Goal: Navigation & Orientation: Find specific page/section

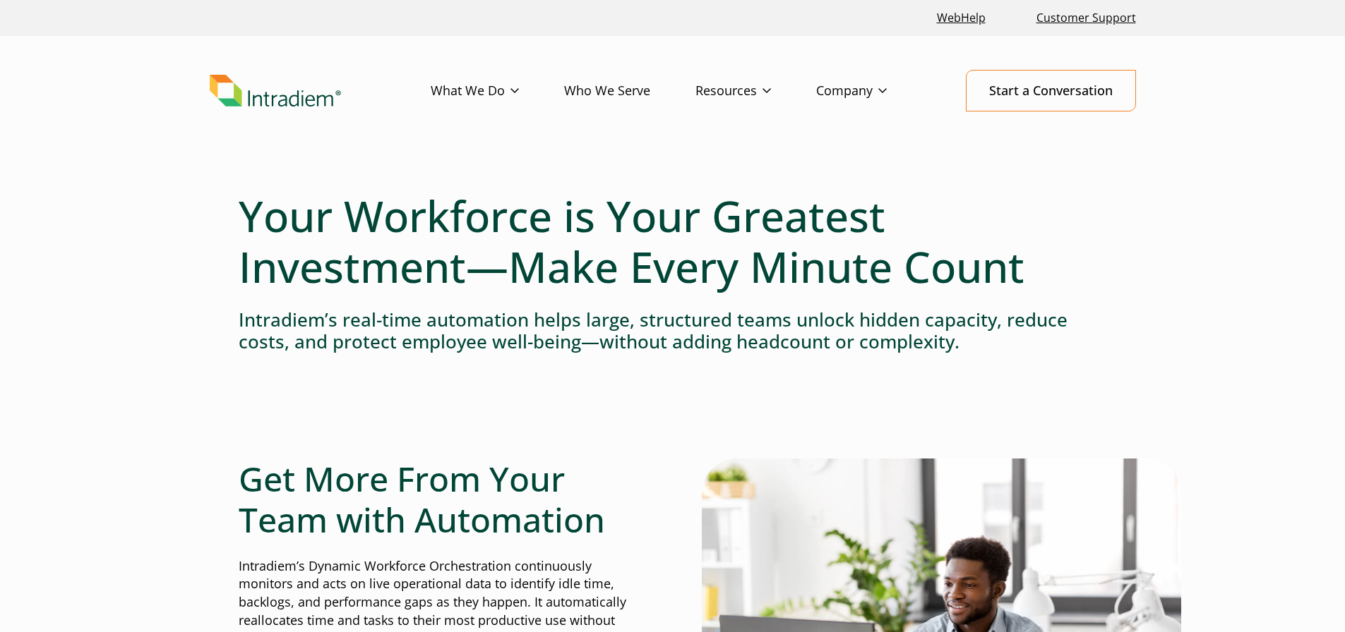
click at [695, 93] on link "Who We Serve" at bounding box center [629, 91] width 131 height 41
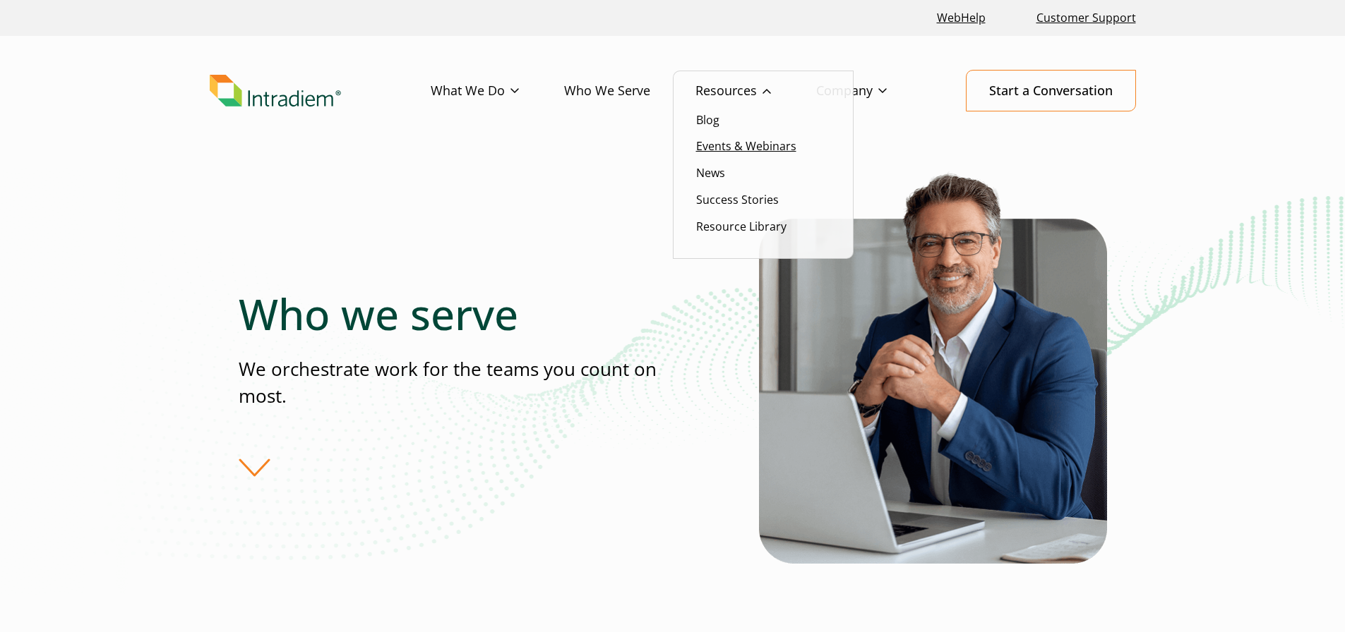
click at [713, 143] on link "Events & Webinars" at bounding box center [746, 146] width 100 height 16
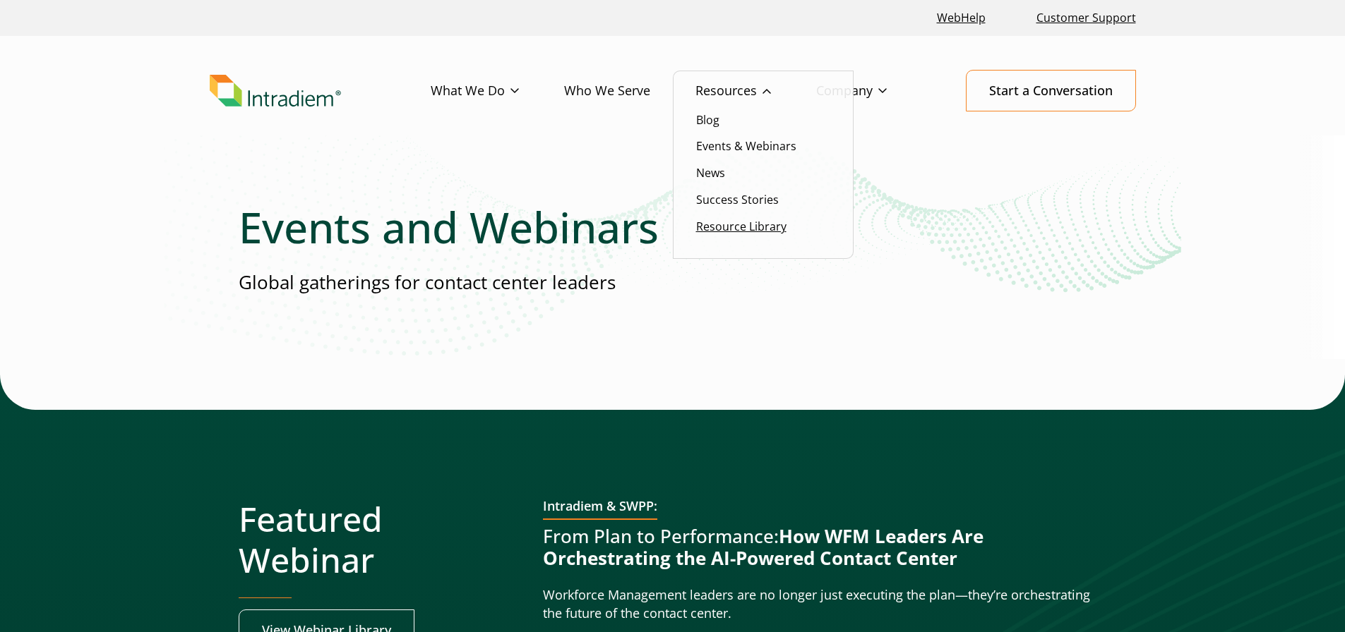
click at [727, 224] on link "Resource Library" at bounding box center [741, 227] width 90 height 16
